Goal: Transaction & Acquisition: Obtain resource

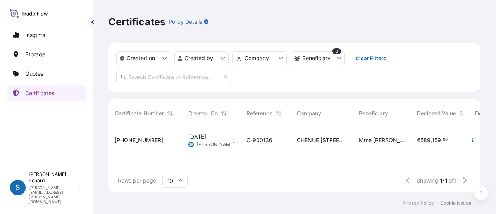
scroll to position [63, 366]
click at [64, 76] on link "Quotes" at bounding box center [47, 74] width 80 height 16
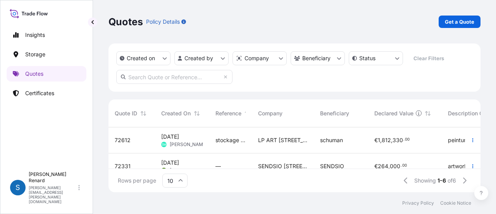
scroll to position [87, 366]
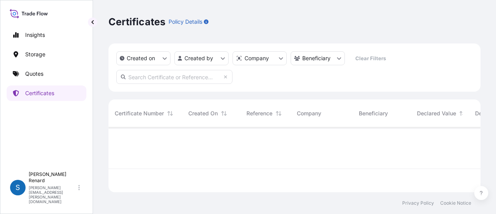
scroll to position [63, 366]
click at [45, 73] on link "Quotes" at bounding box center [47, 74] width 80 height 16
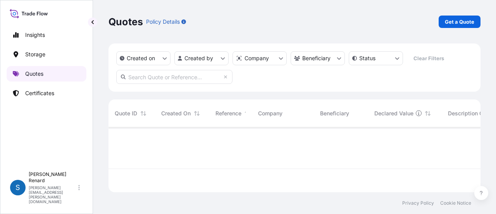
scroll to position [63, 366]
click at [453, 24] on p "Get a Quote" at bounding box center [459, 22] width 29 height 8
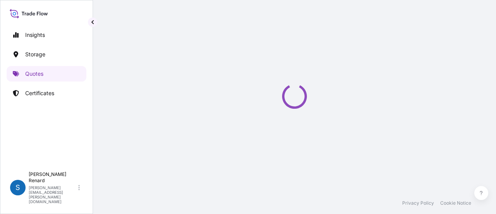
select select "Art Handling"
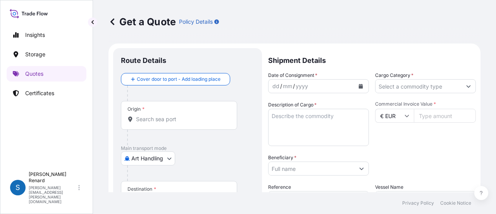
scroll to position [12, 0]
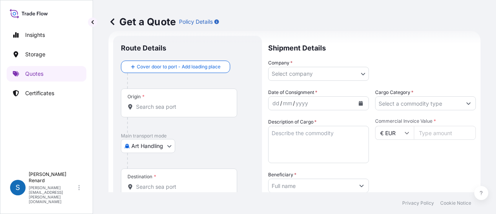
click at [154, 147] on body "Insights Storage Quotes Certificates S [PERSON_NAME] [PERSON_NAME][EMAIL_ADDRES…" at bounding box center [248, 107] width 496 height 214
click at [326, 70] on body "Insights Storage Quotes Certificates S [PERSON_NAME] [PERSON_NAME][EMAIL_ADDRES…" at bounding box center [248, 107] width 496 height 214
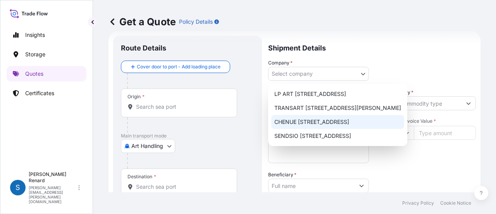
click at [322, 121] on div "CHENUE [STREET_ADDRESS]" at bounding box center [337, 122] width 133 height 14
select select "31990"
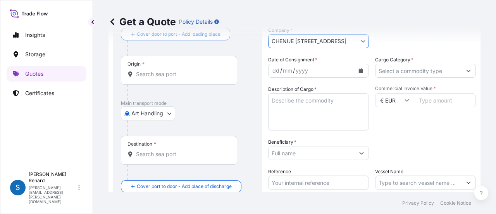
scroll to position [45, 0]
click at [152, 112] on body "Insights Storage Quotes Certificates S [PERSON_NAME] [PERSON_NAME][EMAIL_ADDRES…" at bounding box center [248, 107] width 496 height 214
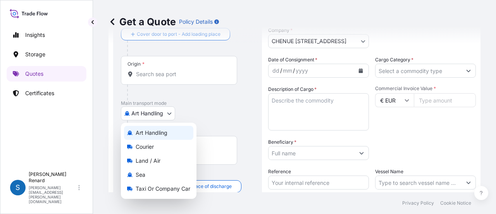
click at [160, 133] on span "Art Handling" at bounding box center [152, 133] width 32 height 8
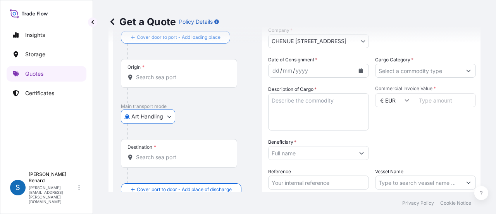
click at [216, 109] on div "Art Handling Art Handling Courier Land / Air Sea Taxi or Company Car" at bounding box center [187, 116] width 133 height 14
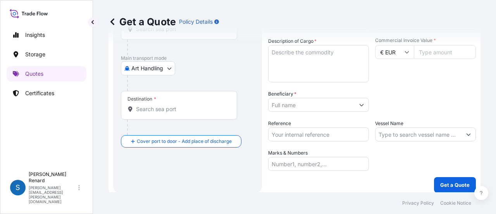
scroll to position [98, 0]
